Goal: Obtain resource: Download file/media

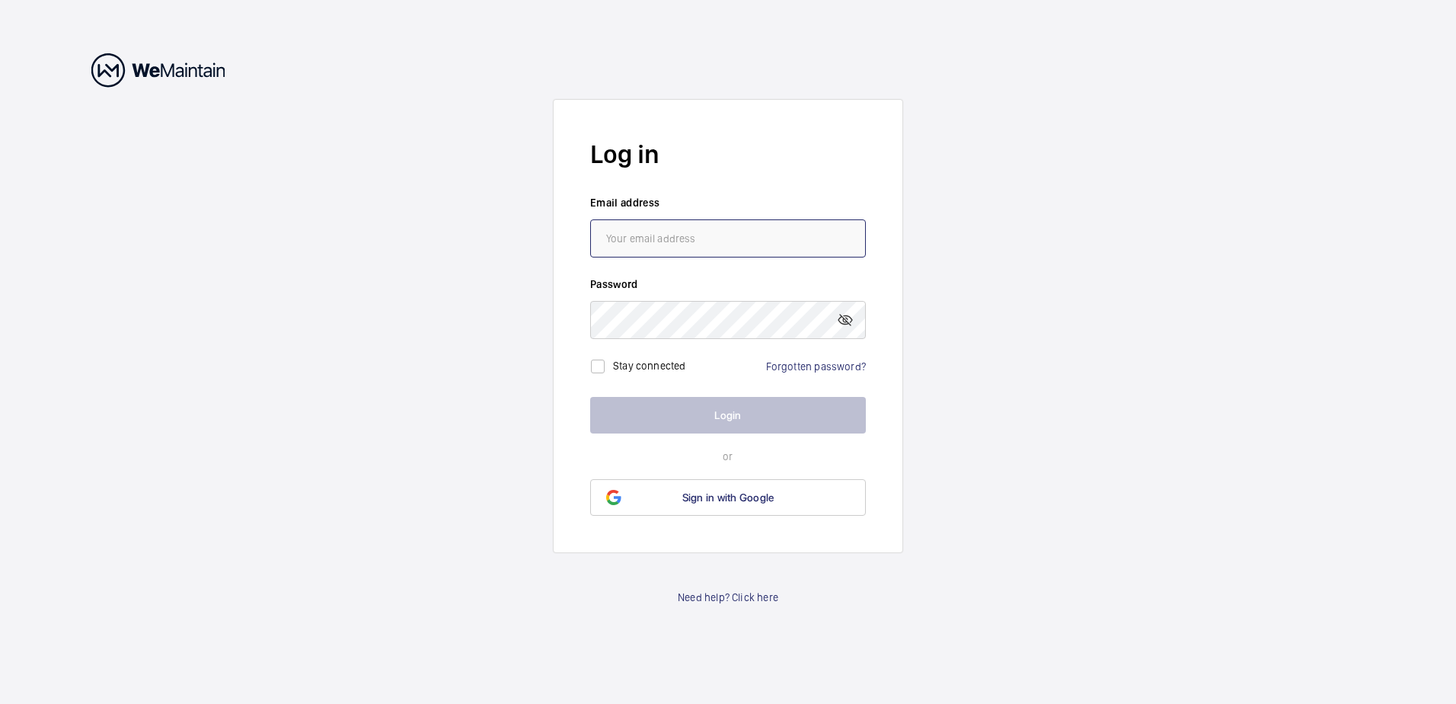
type input "[PERSON_NAME][EMAIL_ADDRESS][PERSON_NAME][DOMAIN_NAME]"
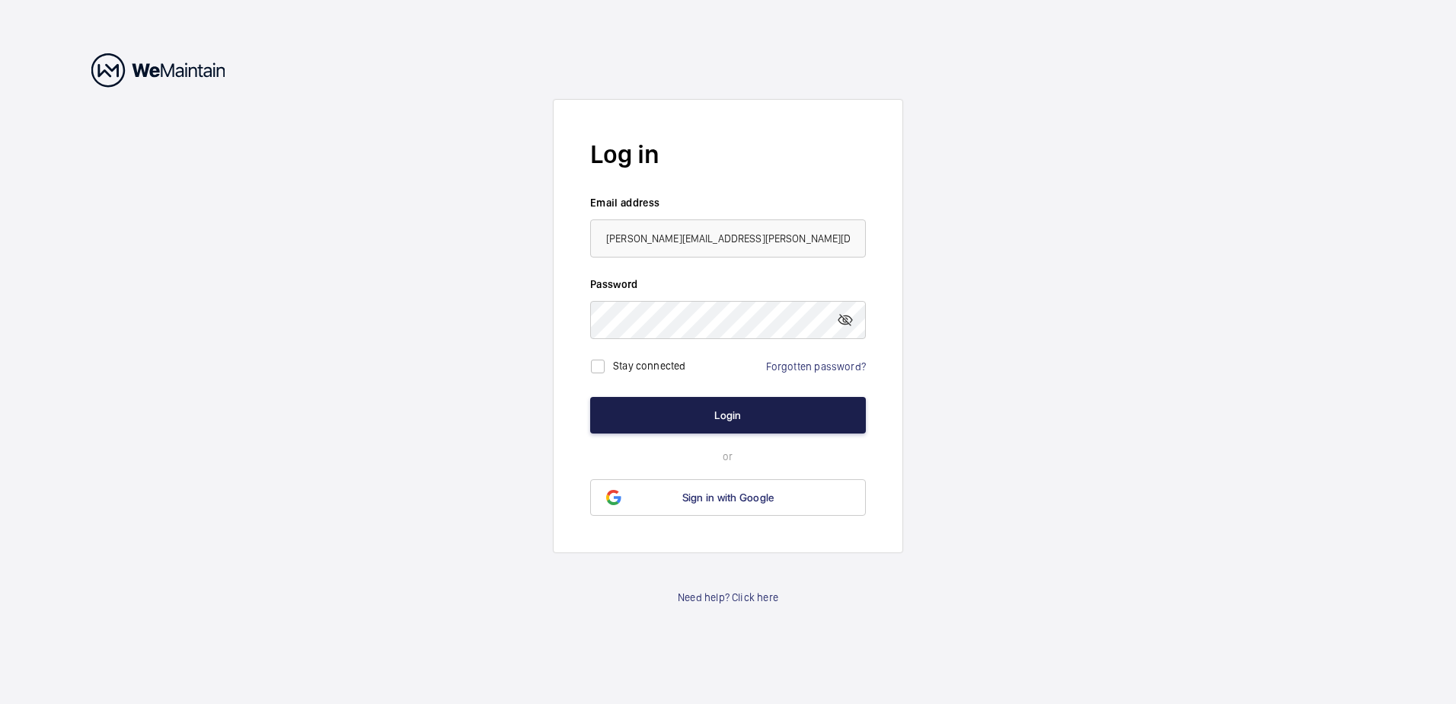
click at [730, 412] on button "Login" at bounding box center [728, 415] width 276 height 37
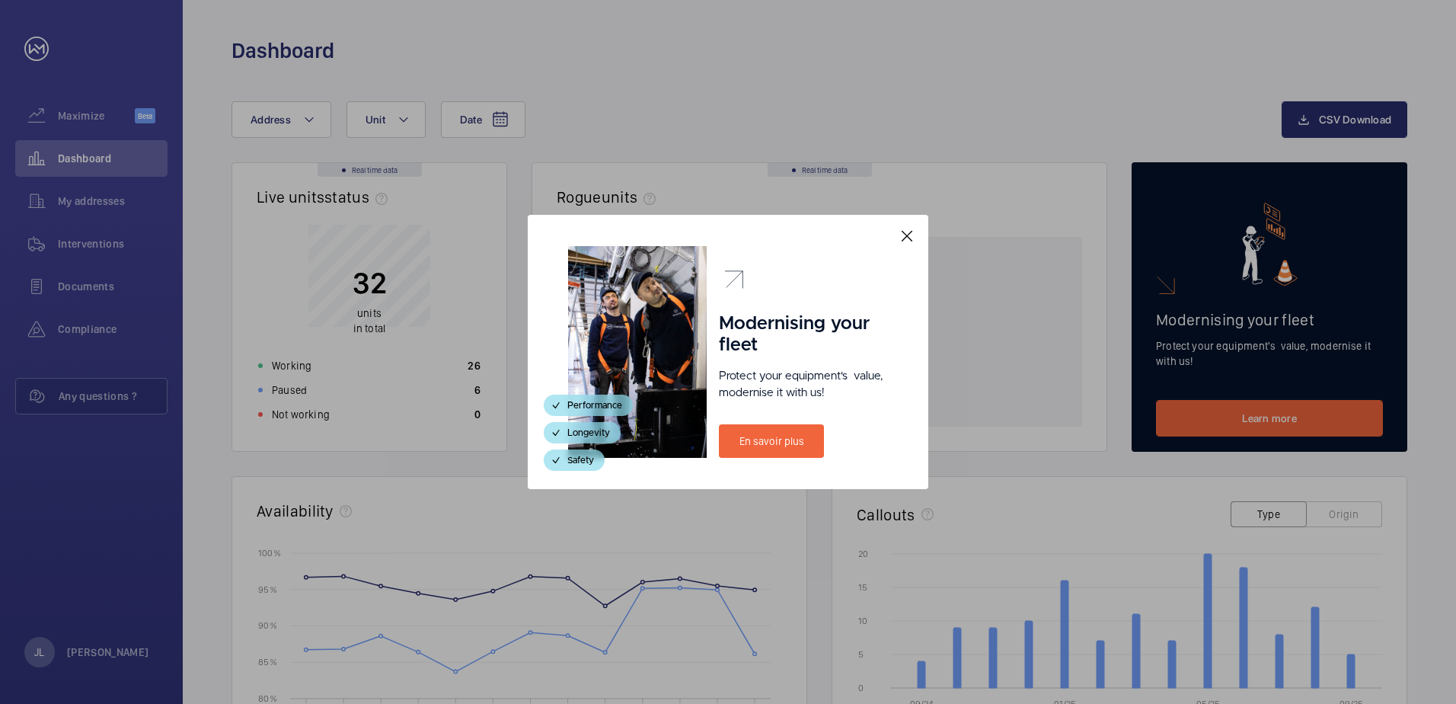
click at [900, 238] on mat-icon at bounding box center [907, 236] width 18 height 18
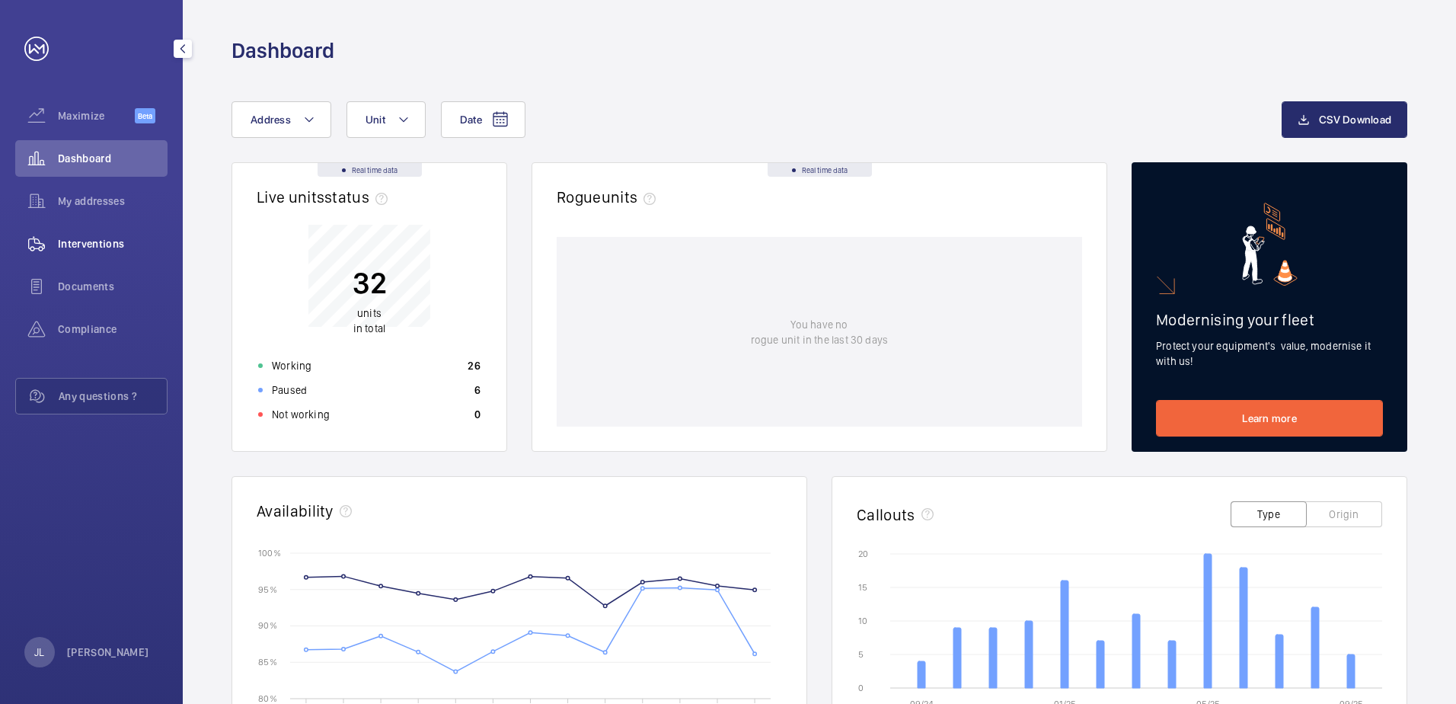
click at [113, 248] on span "Interventions" at bounding box center [113, 243] width 110 height 15
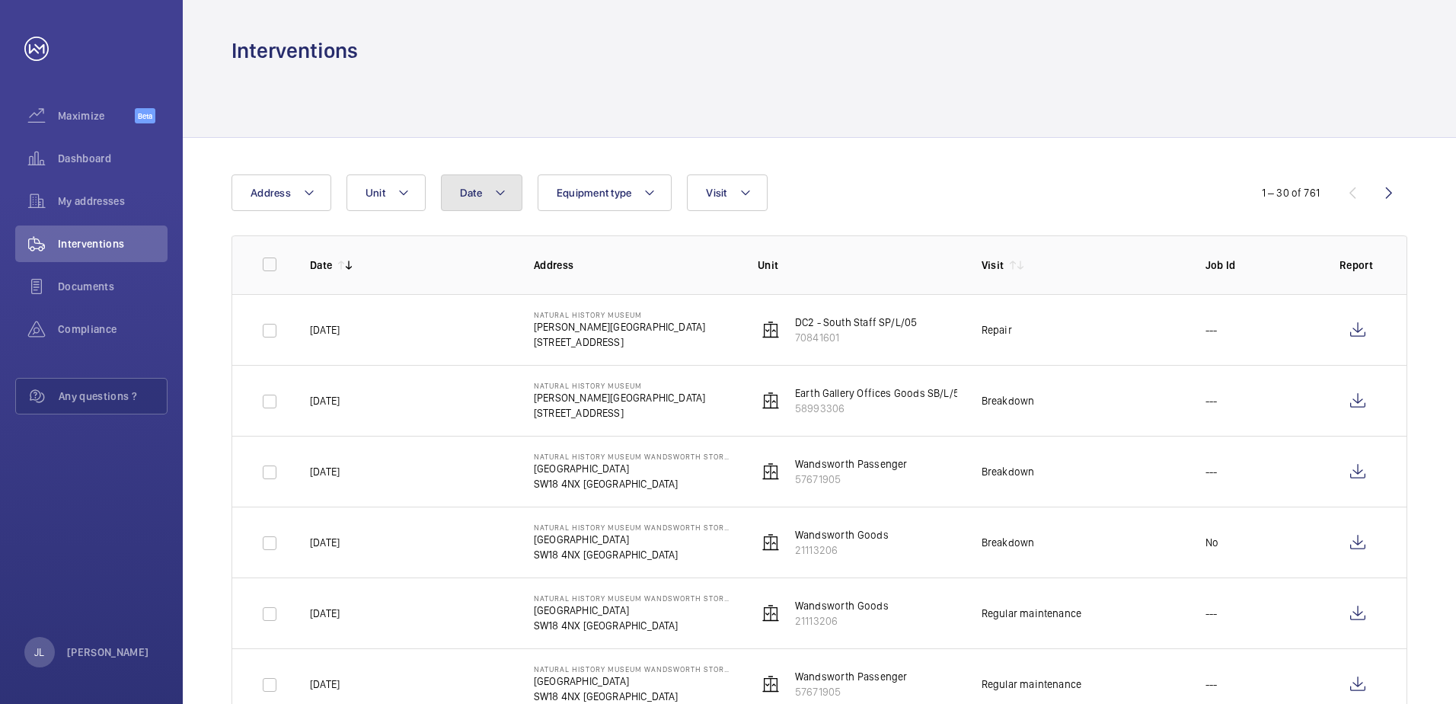
click at [474, 193] on span "Date" at bounding box center [471, 193] width 22 height 12
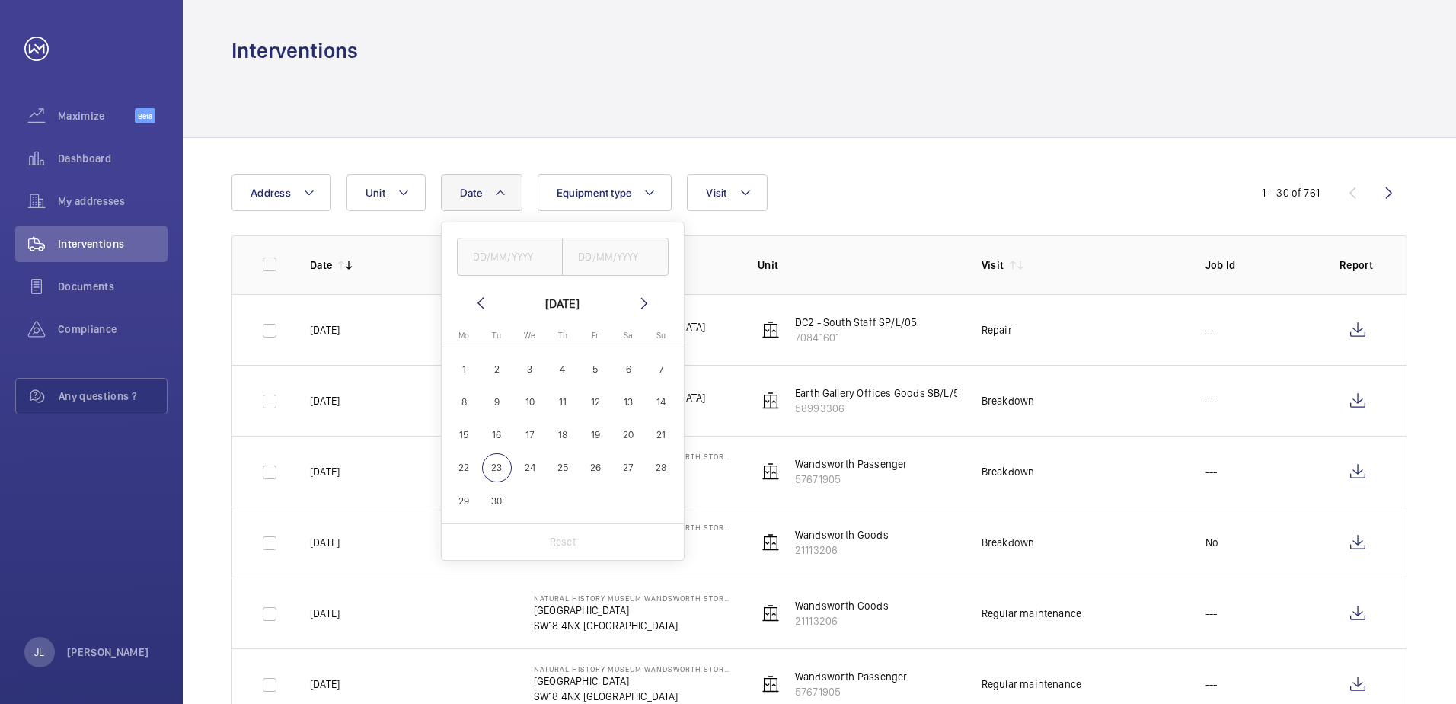
click at [483, 305] on mat-icon at bounding box center [480, 303] width 18 height 18
click at [594, 374] on span "1" at bounding box center [595, 369] width 30 height 30
type input "[DATE]"
click at [662, 503] on span "31" at bounding box center [662, 501] width 30 height 30
type input "[DATE]"
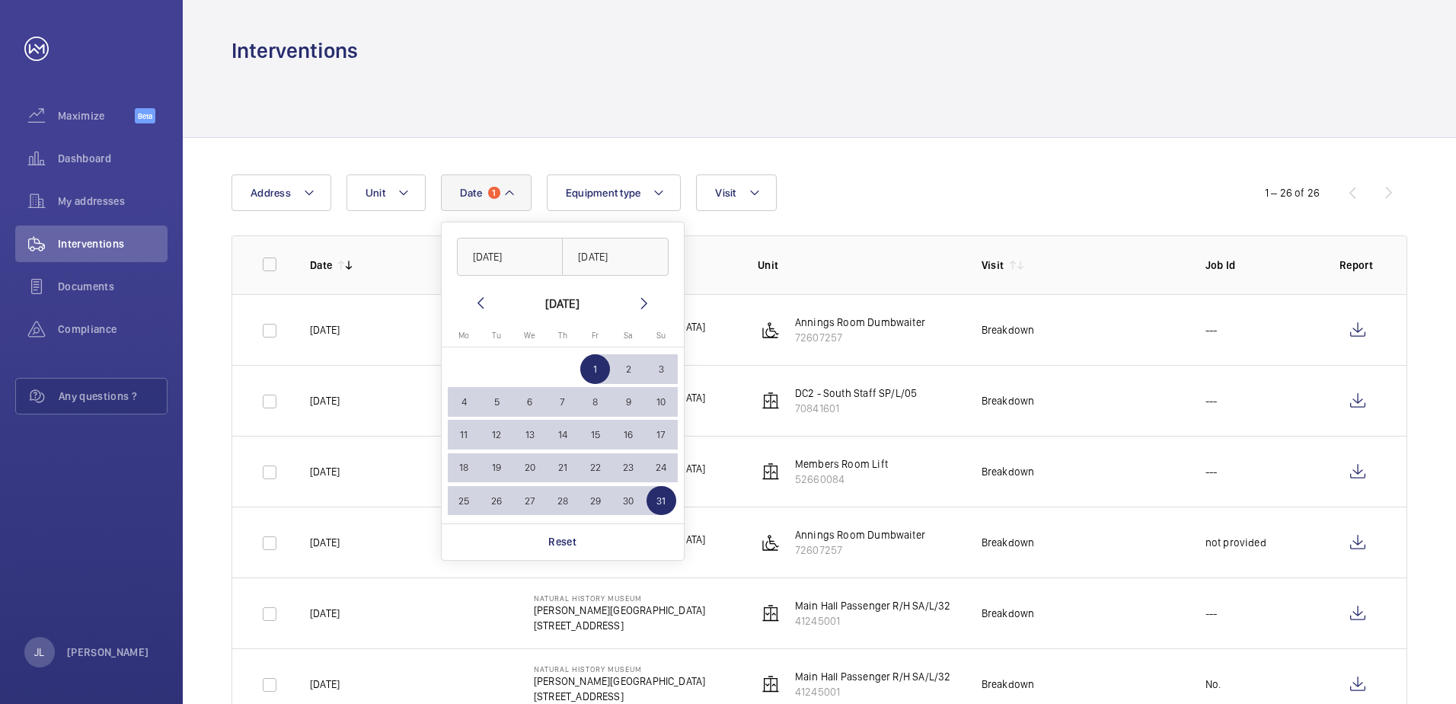
click at [1107, 180] on div "Date 1 [DATE] [DATE] [DATE] [DATE] Mo [DATE] Tu [DATE] We [DATE] Th [DATE] Fr […" at bounding box center [728, 192] width 993 height 37
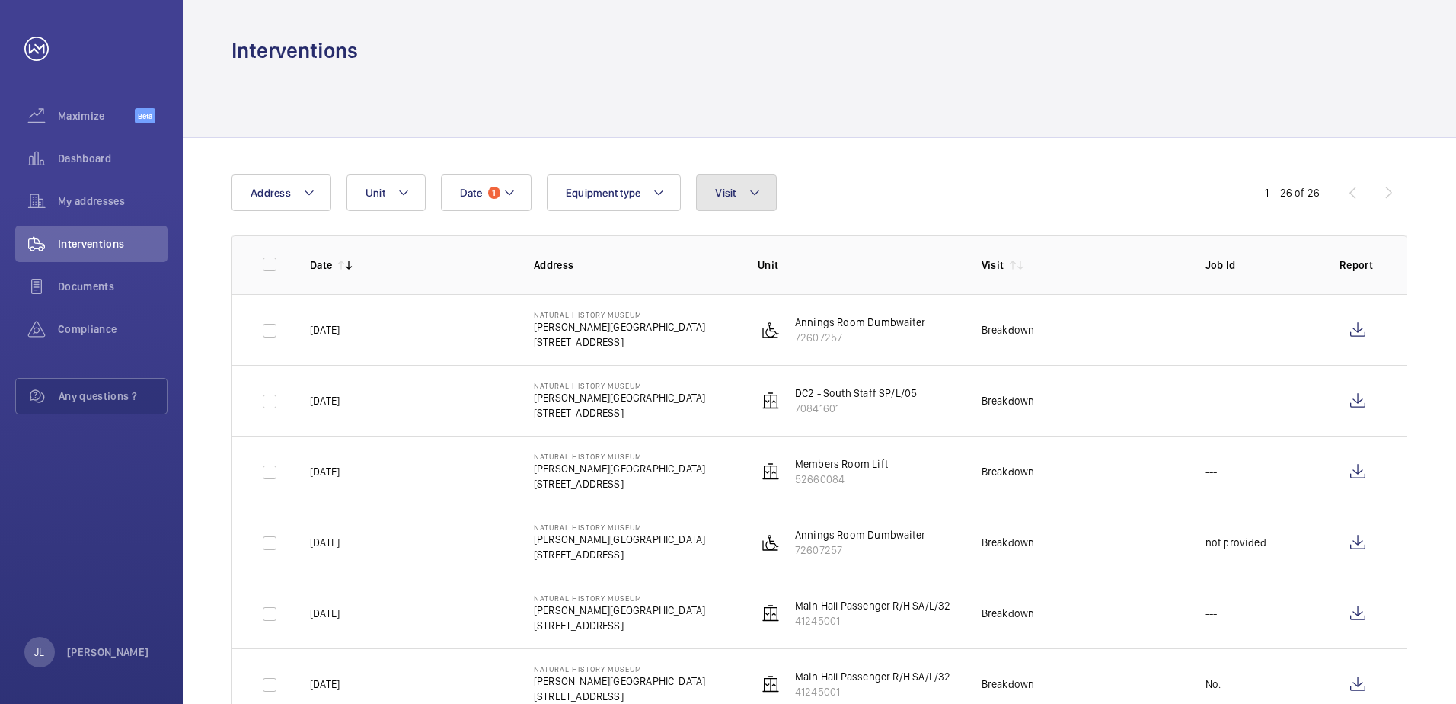
click at [708, 186] on button "Visit" at bounding box center [736, 192] width 80 height 37
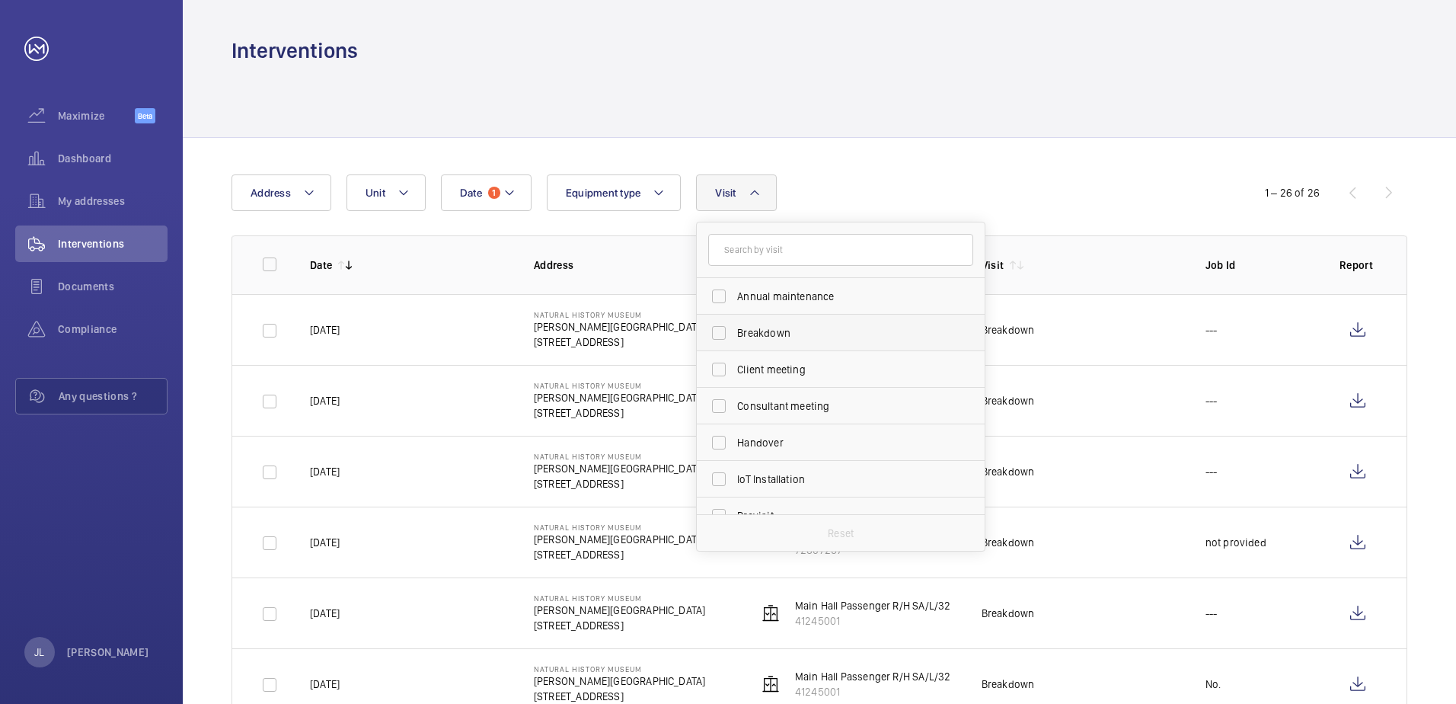
click at [756, 335] on span "Breakdown" at bounding box center [841, 332] width 209 height 15
click at [734, 335] on input "Breakdown" at bounding box center [719, 333] width 30 height 30
checkbox input "true"
click at [748, 465] on span "Repair" at bounding box center [841, 472] width 209 height 15
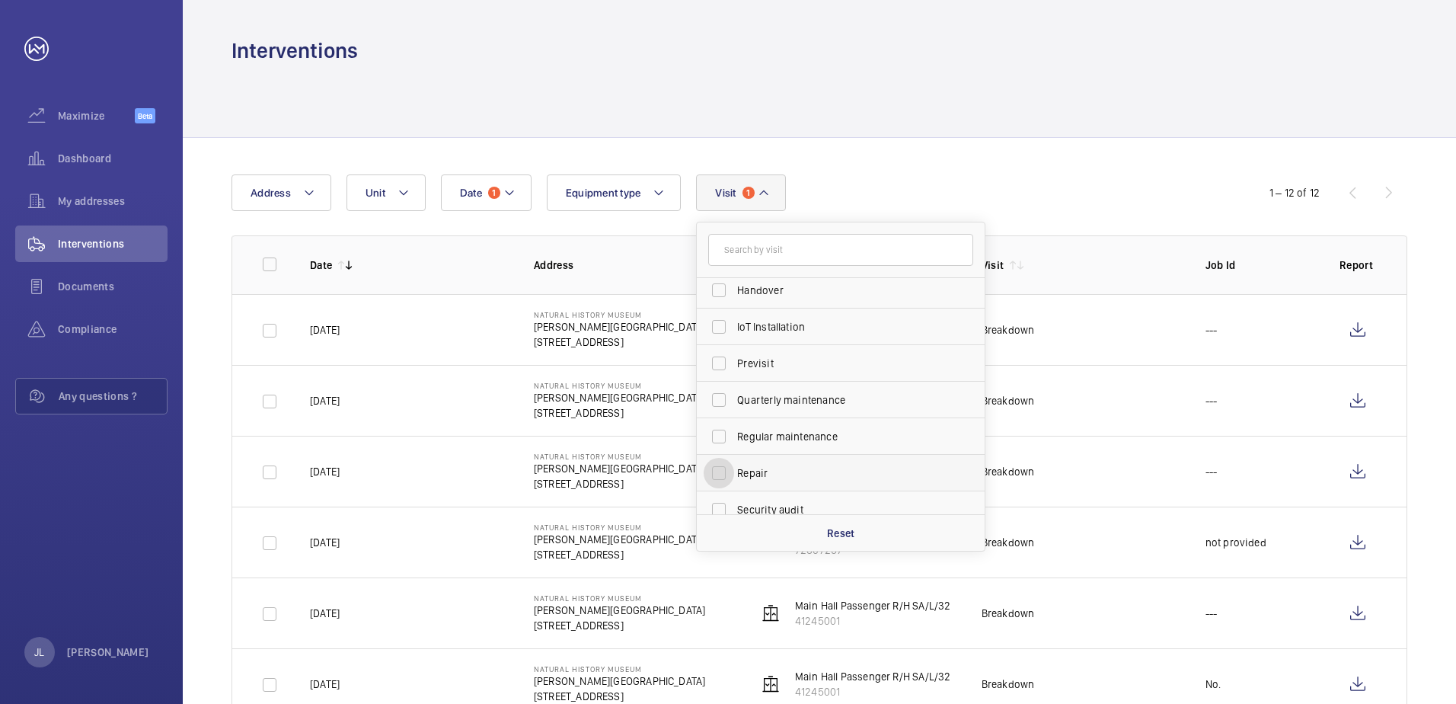
click at [734, 465] on input "Repair" at bounding box center [719, 473] width 30 height 30
checkbox input "true"
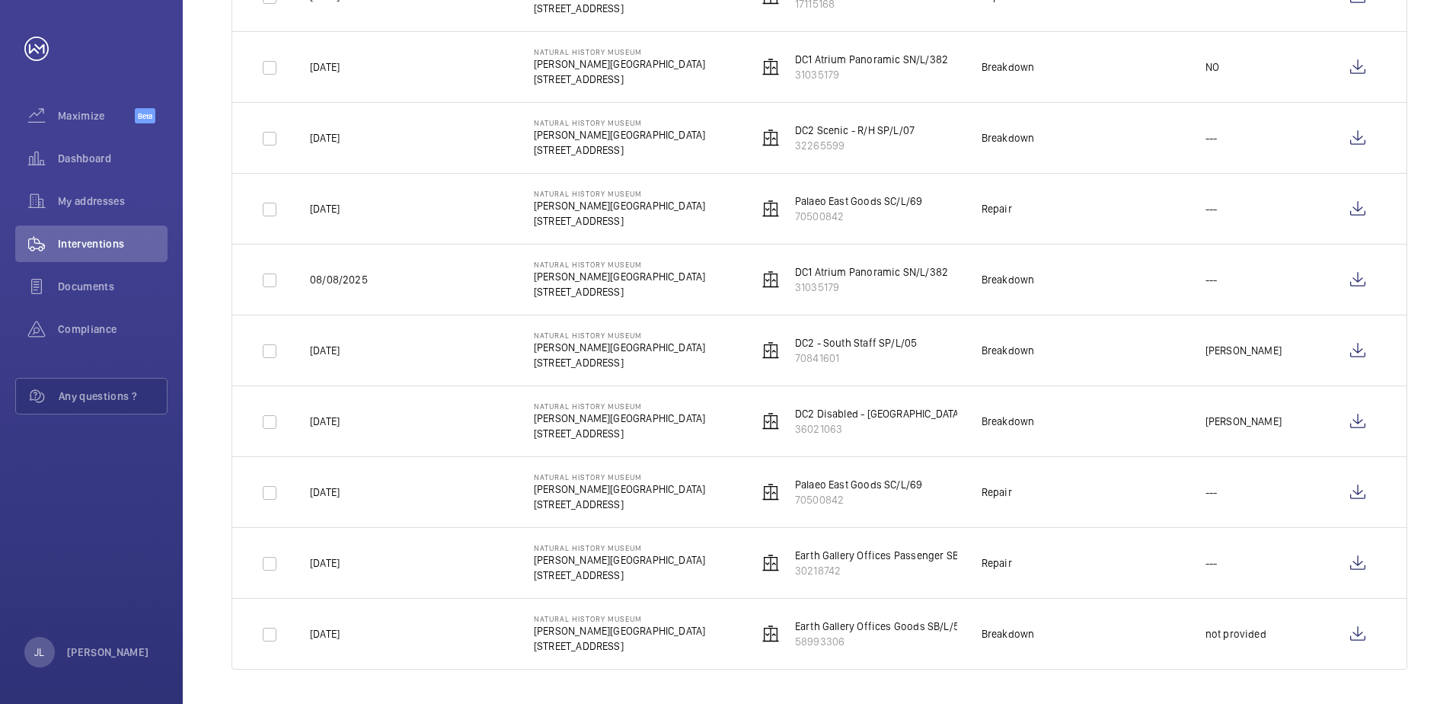
scroll to position [1044, 0]
click at [1361, 421] on wm-front-icon-button at bounding box center [1358, 419] width 37 height 37
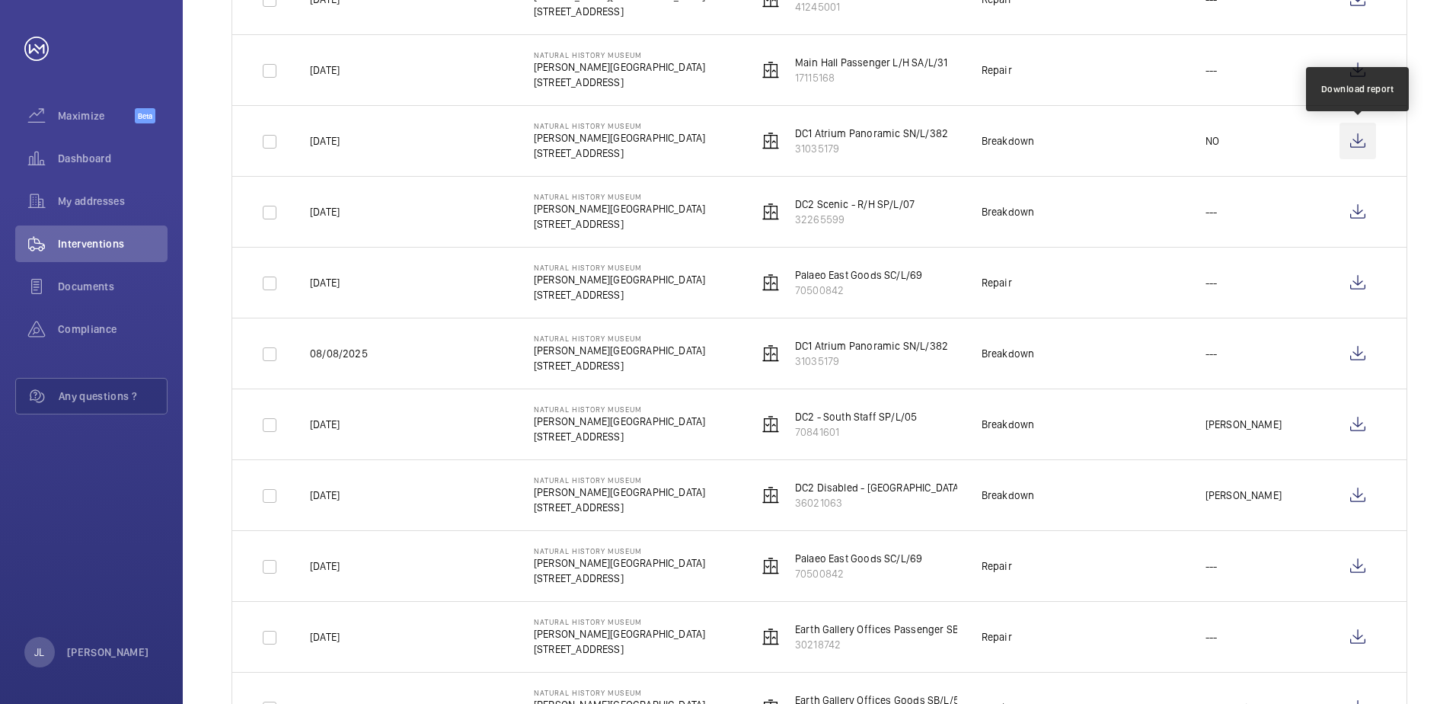
click at [1359, 142] on wm-front-icon-button at bounding box center [1358, 141] width 37 height 37
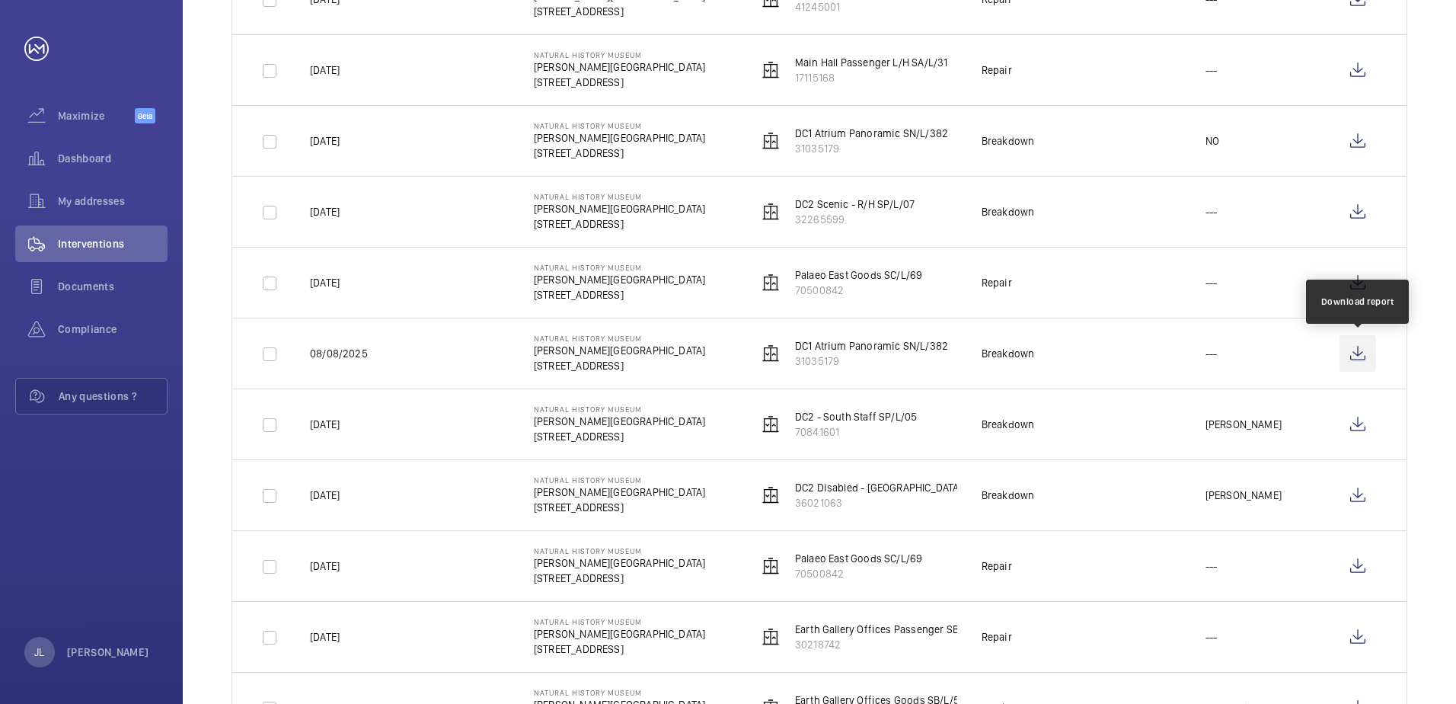
click at [1372, 351] on wm-front-icon-button at bounding box center [1358, 353] width 37 height 37
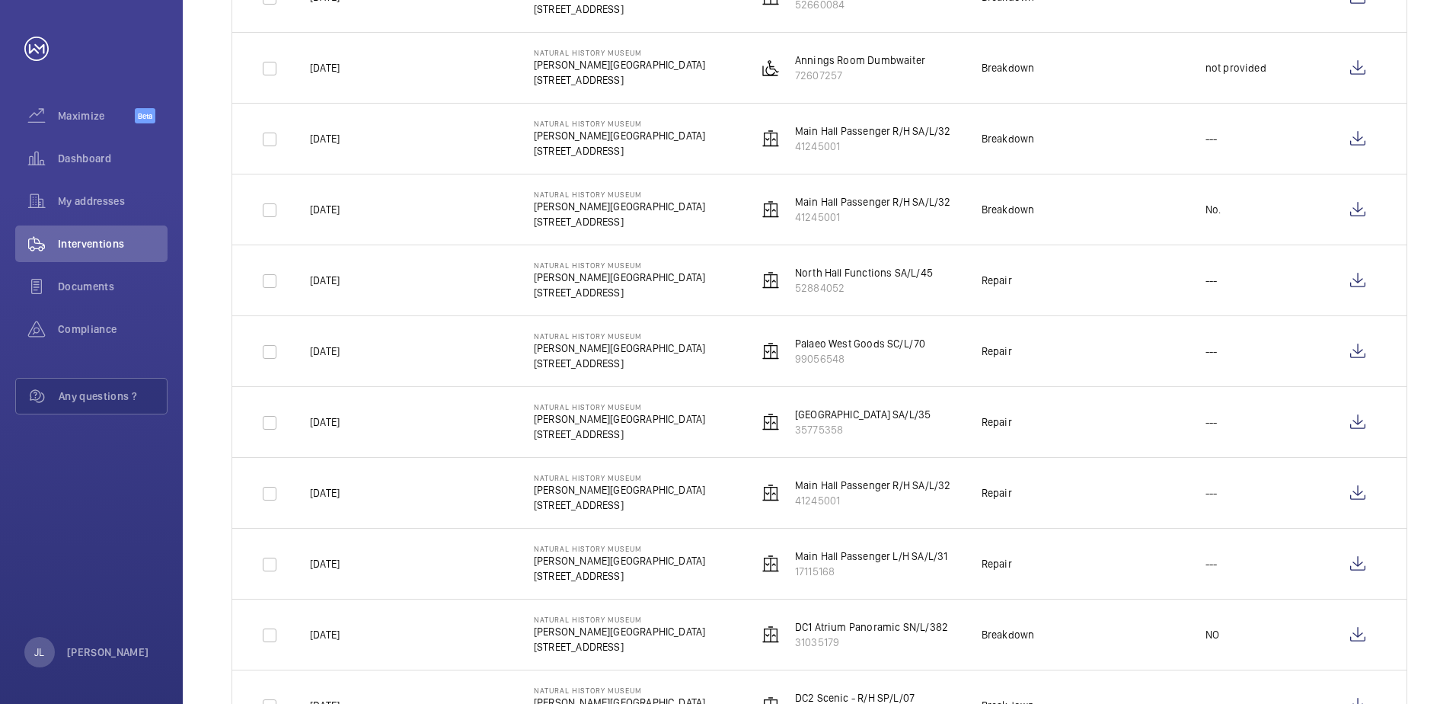
scroll to position [435, 0]
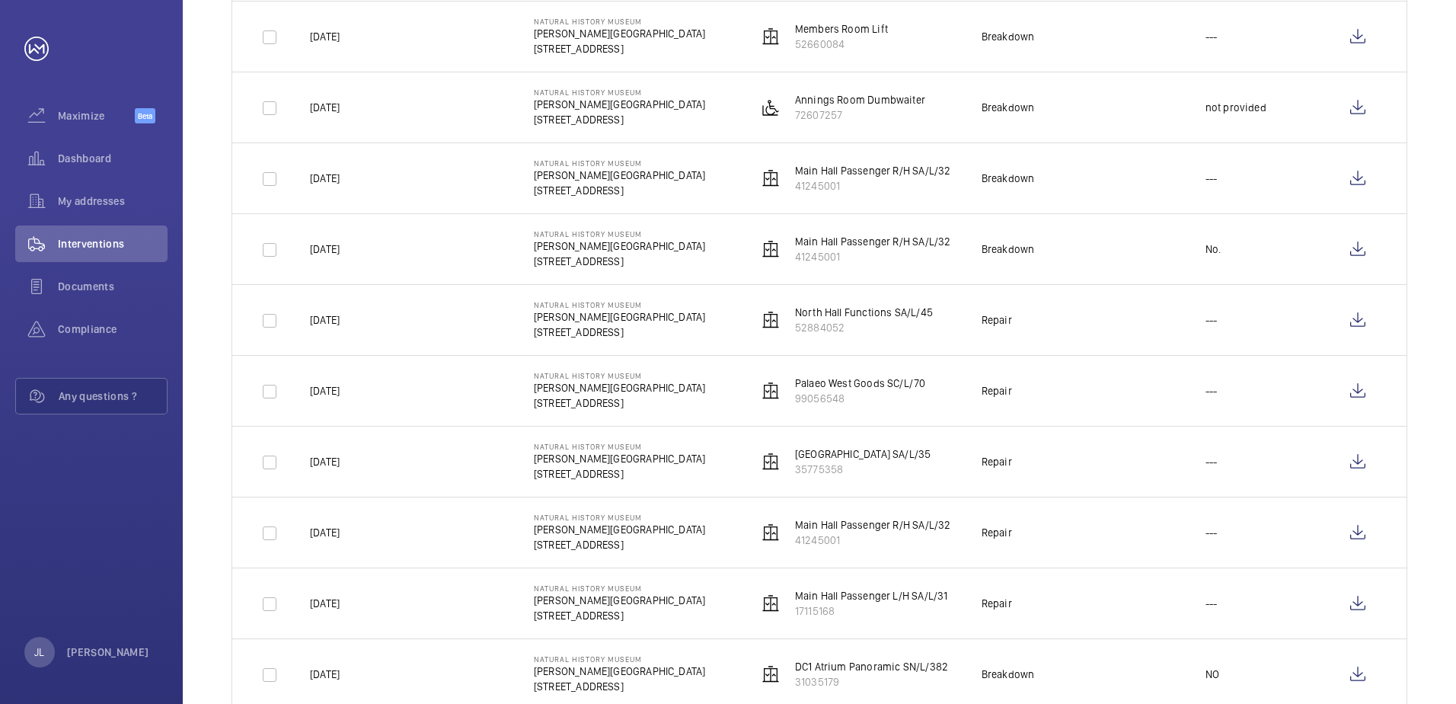
click at [0, 154] on html "Your request has been sent. We will contact you soon. Maximize Beta Dashboard M…" at bounding box center [728, 352] width 1456 height 704
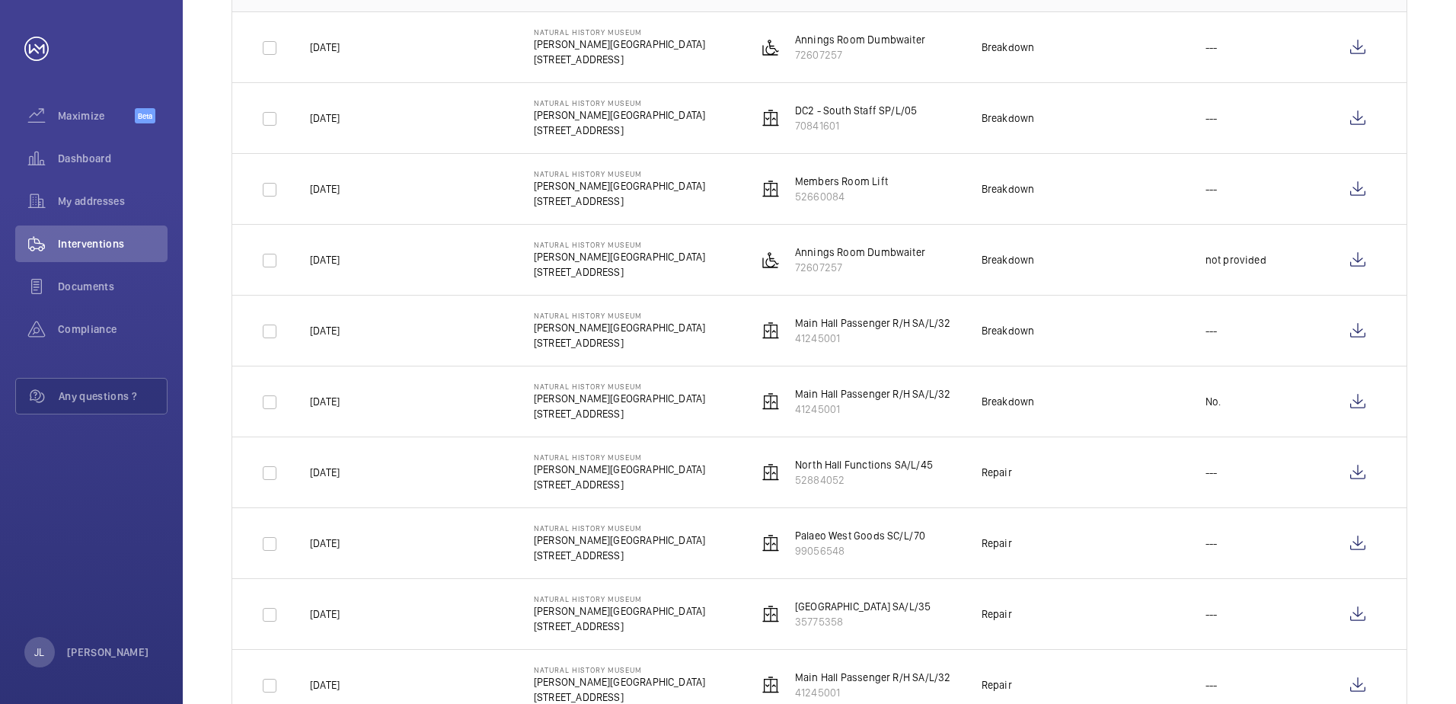
scroll to position [206, 0]
